Goal: Find specific fact: Find specific fact

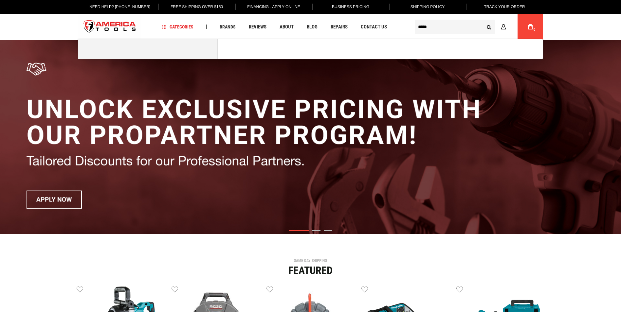
type input "*****"
click at [483, 21] on button "Search" at bounding box center [489, 27] width 12 height 12
